Goal: Transaction & Acquisition: Register for event/course

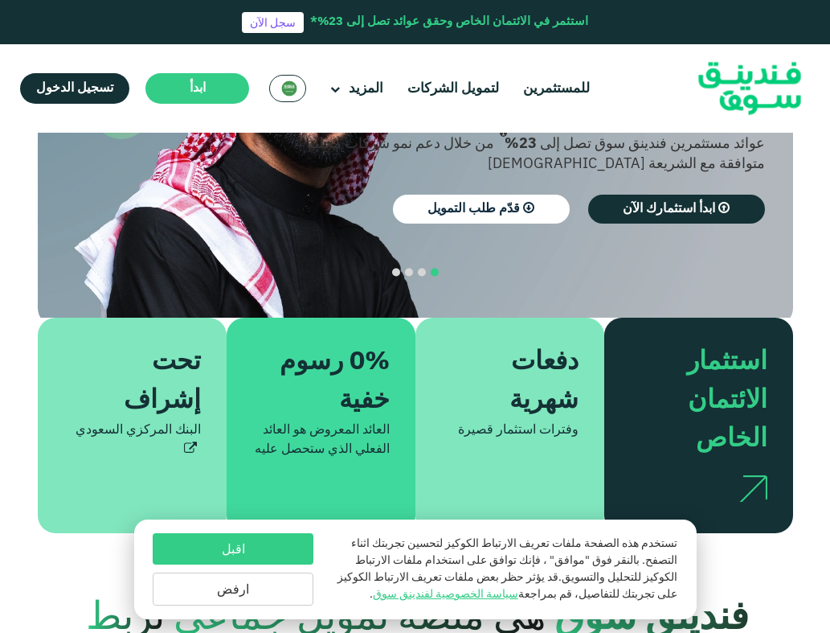
scroll to position [321, 0]
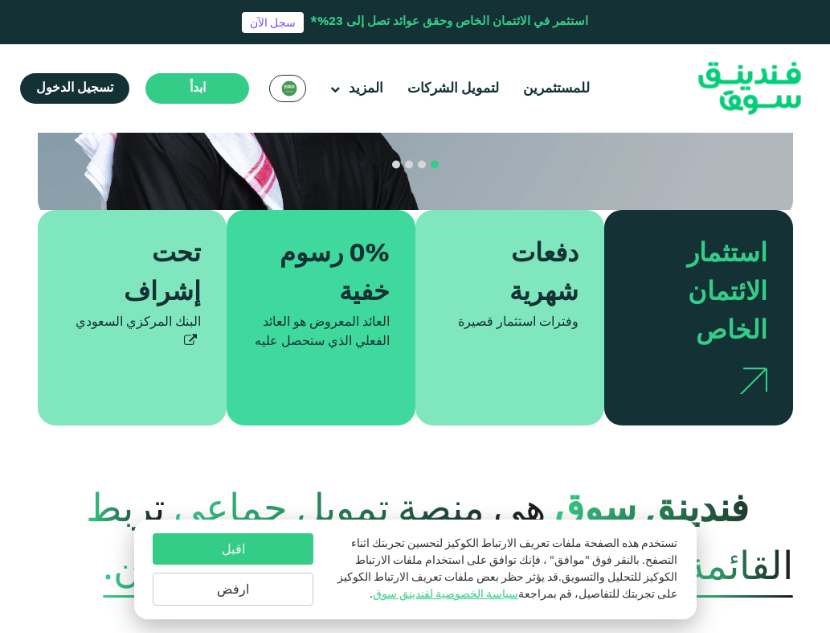
click at [255, 585] on button "ارفض" at bounding box center [233, 588] width 161 height 33
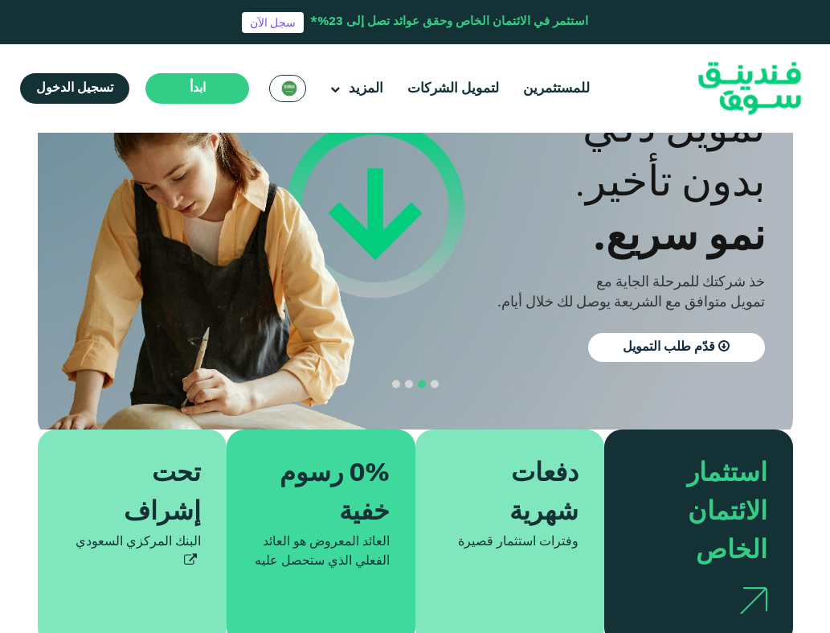
scroll to position [0, 0]
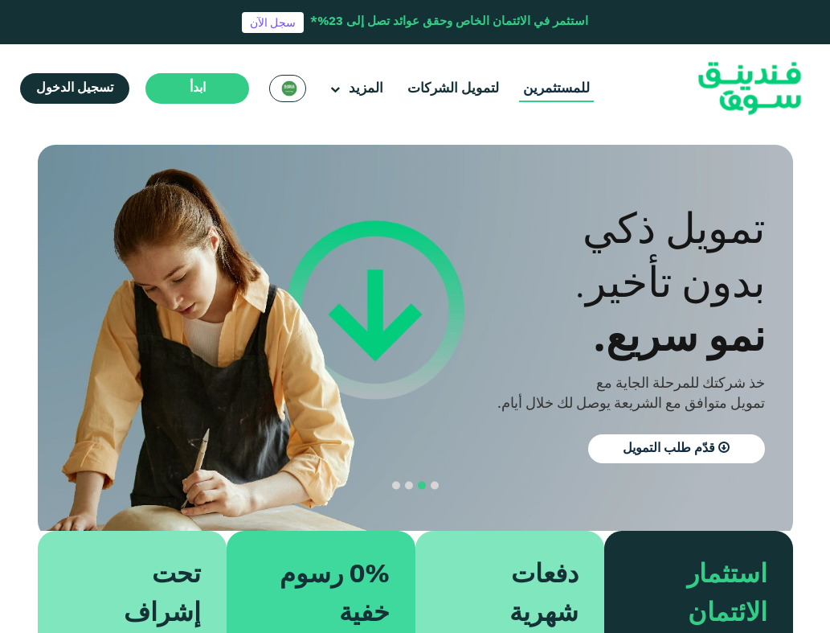
click at [523, 84] on link "للمستثمرين" at bounding box center [556, 89] width 75 height 27
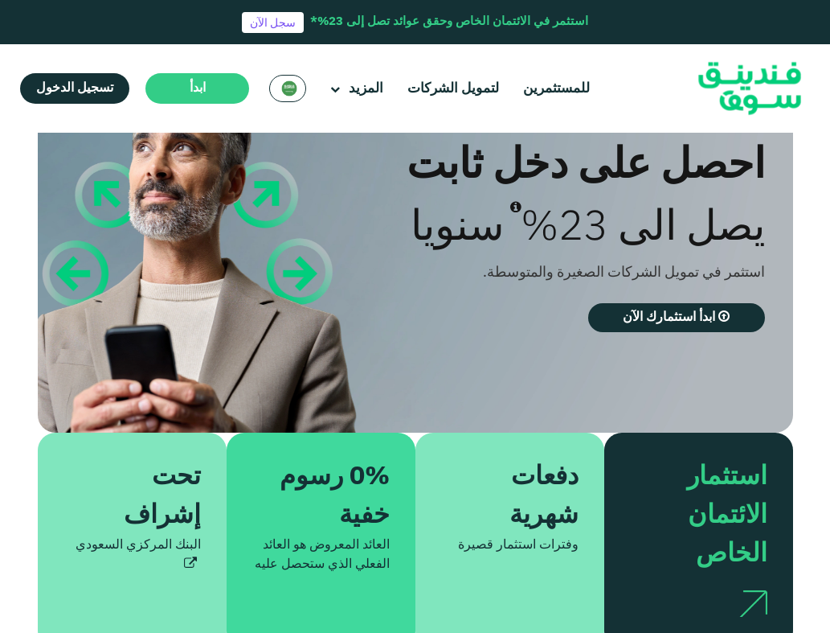
scroll to position [104, 0]
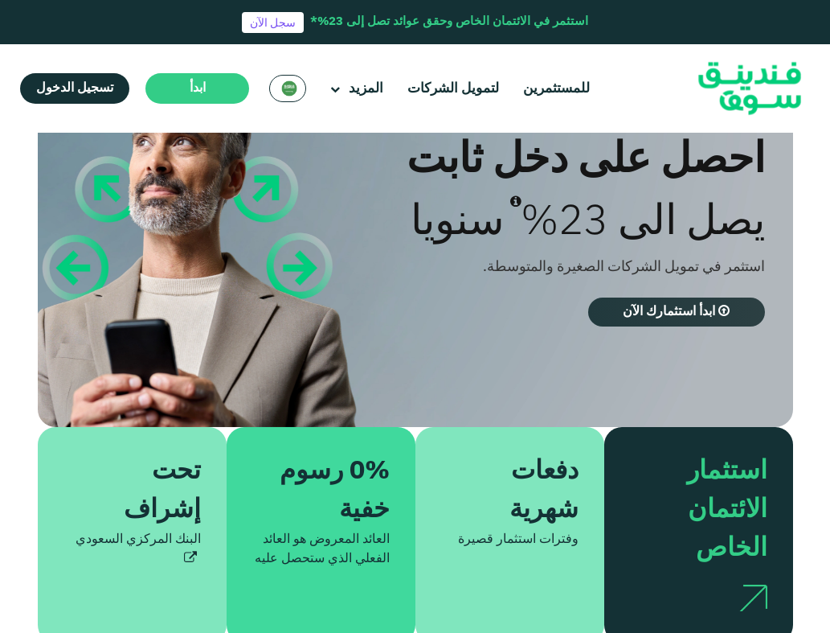
click at [666, 311] on span "ابدأ استثمارك الآن" at bounding box center [669, 311] width 92 height 12
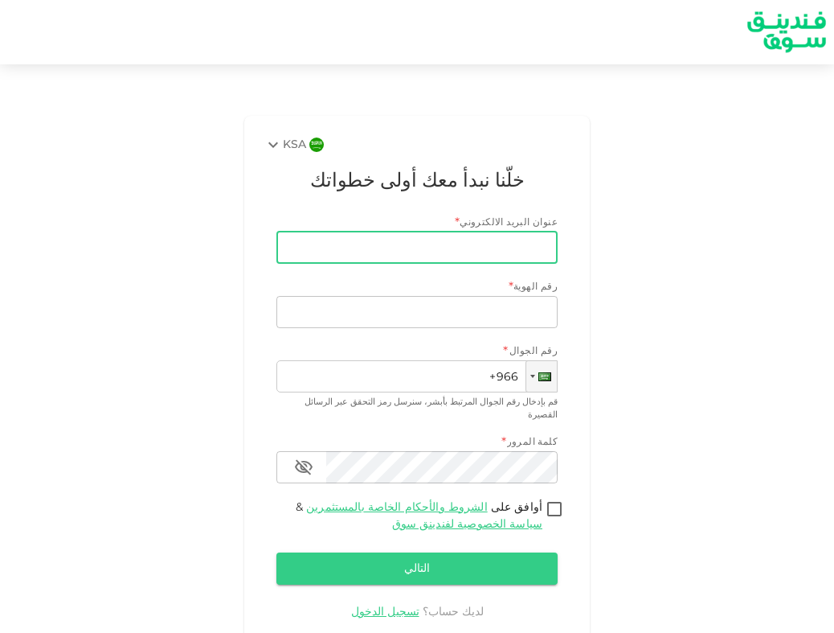
click at [477, 242] on input "عنوان البريد الالكتروني" at bounding box center [426, 247] width 264 height 32
type input "آ"
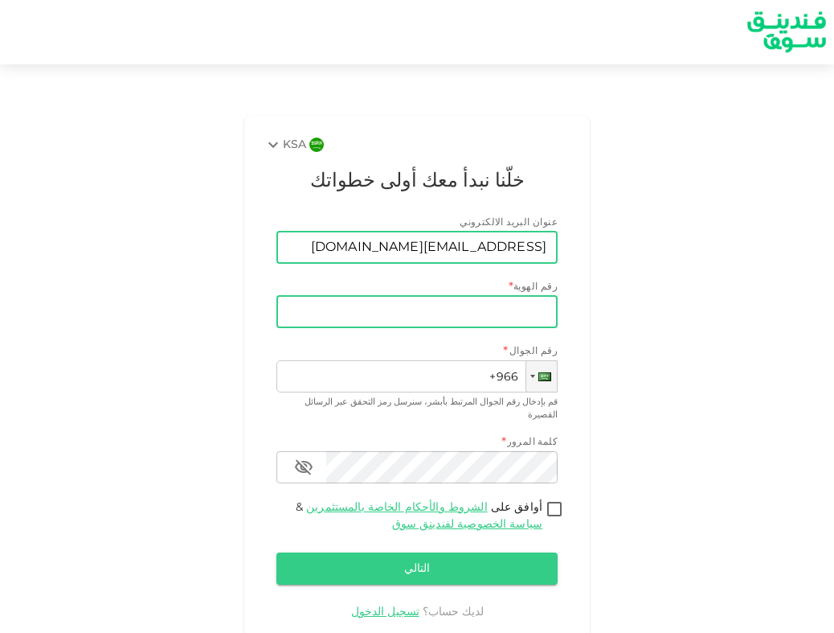
type input "Hussah.bin.s1420@gmail.com"
click at [499, 306] on input "رقم الهوية" at bounding box center [416, 312] width 281 height 32
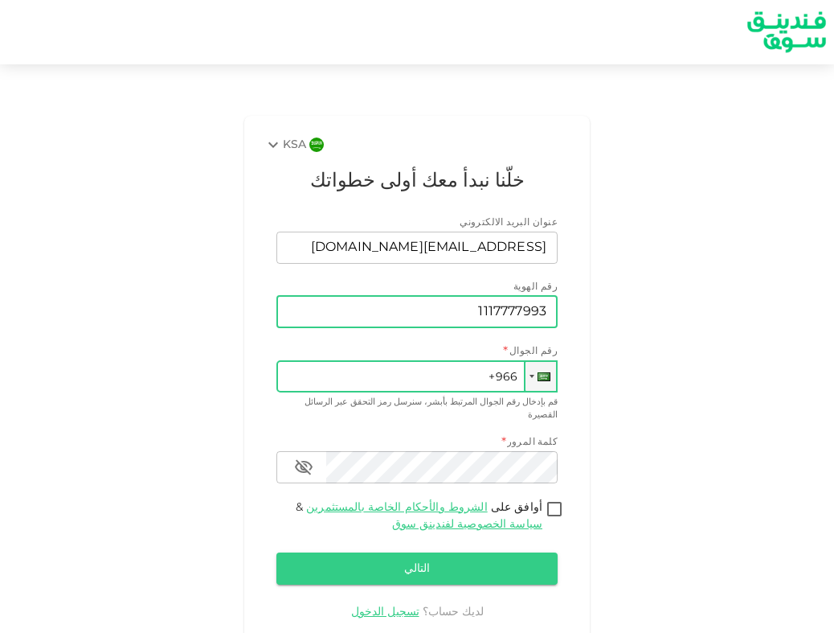
type input "1117777993"
click at [481, 367] on input "+966" at bounding box center [416, 376] width 281 height 32
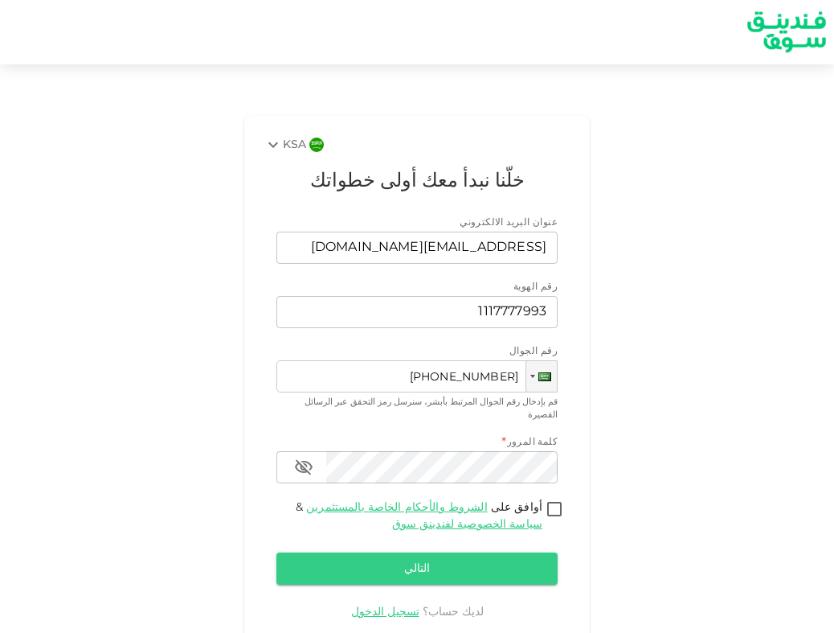
type input "+966 531 084 260"
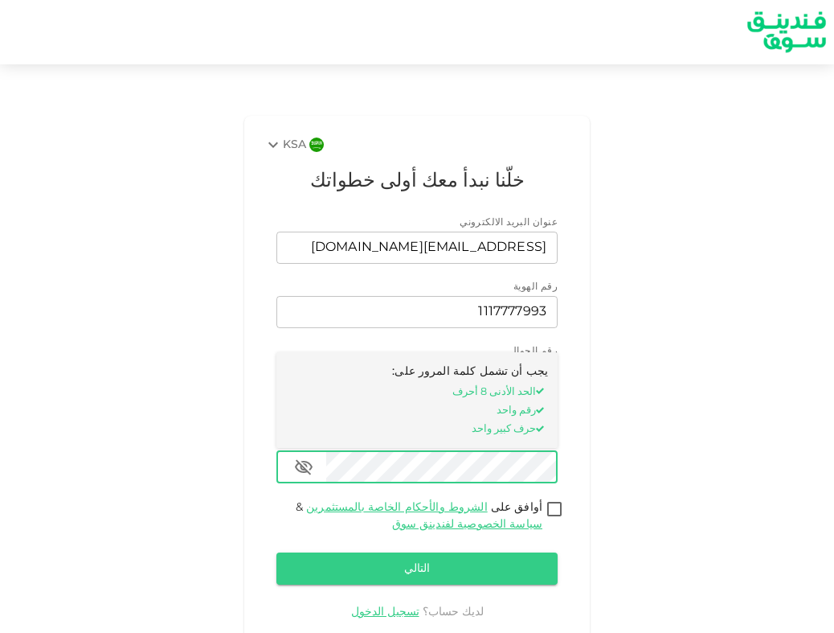
click at [556, 499] on input "أوافق على الشروط والأحكام الخاصة بالمستثمرين & سياسة الخصوصية لفندينق سوق" at bounding box center [555, 510] width 24 height 22
checkbox input "true"
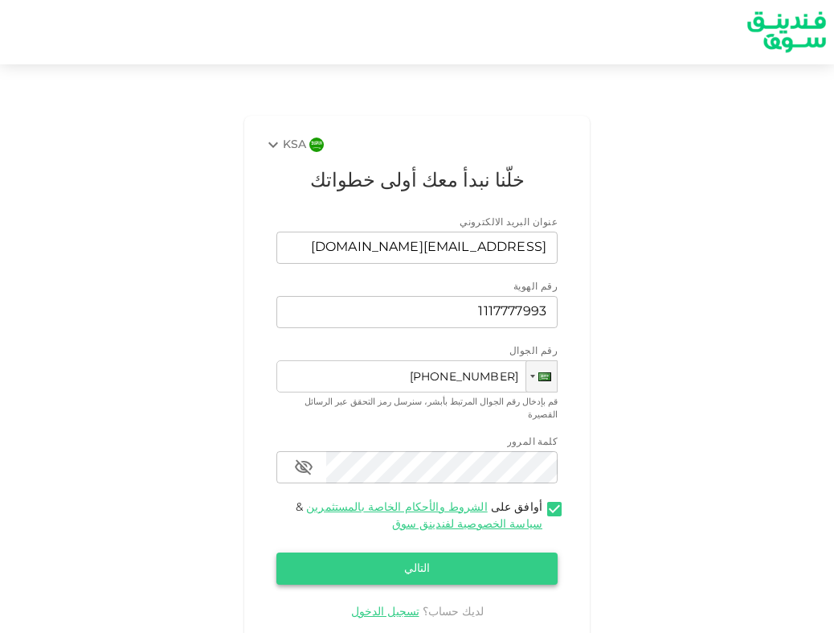
click at [509, 553] on button "التالي" at bounding box center [416, 568] width 281 height 32
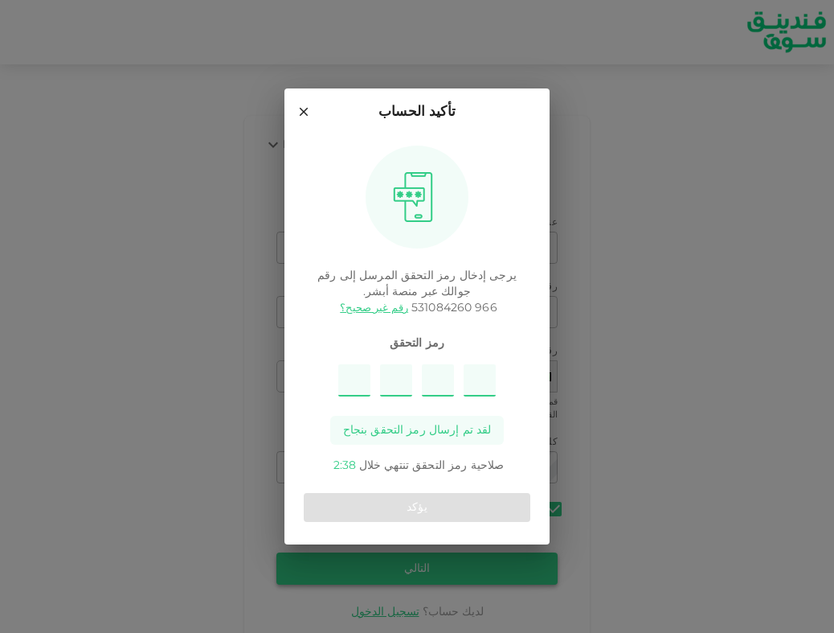
type input "9"
type input "5"
type input "4"
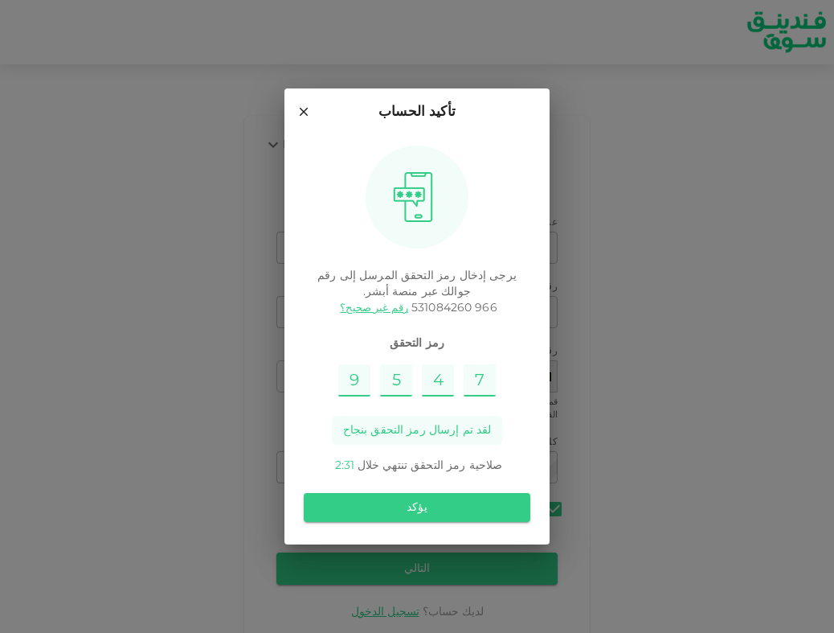
type input "7"
click at [469, 489] on div "يؤكد" at bounding box center [417, 507] width 227 height 42
click at [460, 510] on button "يؤكد" at bounding box center [417, 507] width 227 height 29
